Goal: Task Accomplishment & Management: Manage account settings

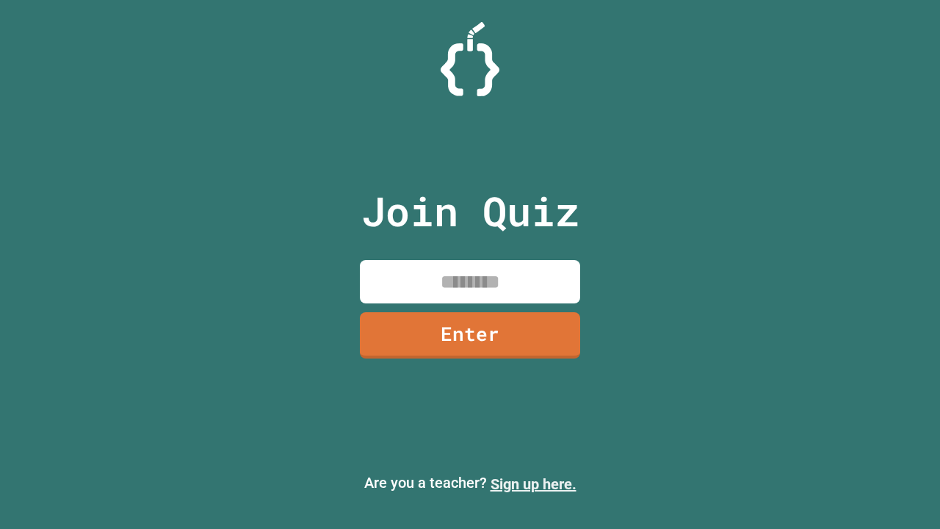
click at [533, 484] on link "Sign up here." at bounding box center [533, 484] width 86 height 18
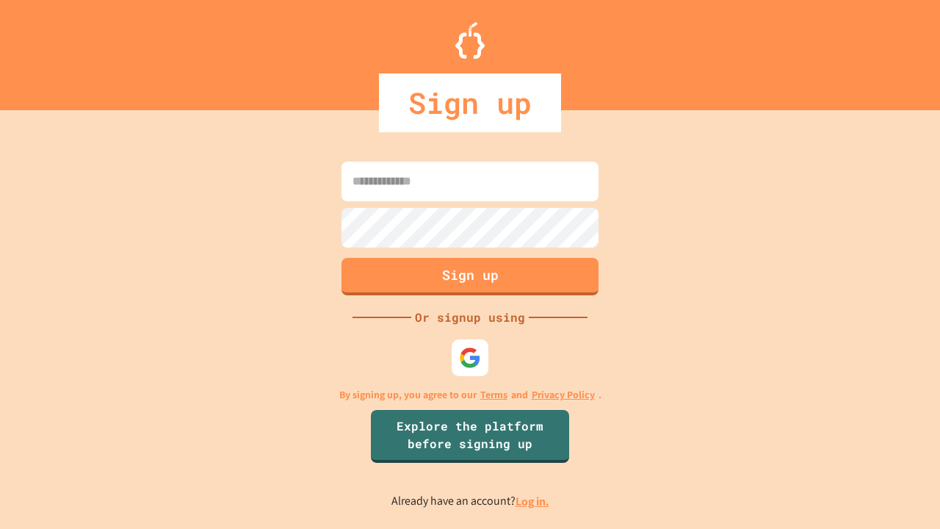
click at [533, 501] on link "Log in." at bounding box center [532, 500] width 34 height 15
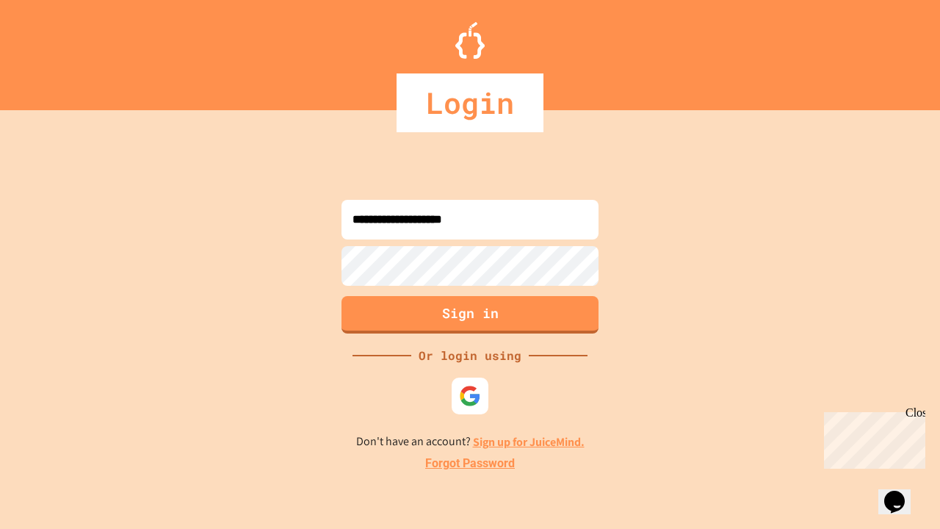
type input "**********"
